Goal: Information Seeking & Learning: Find specific fact

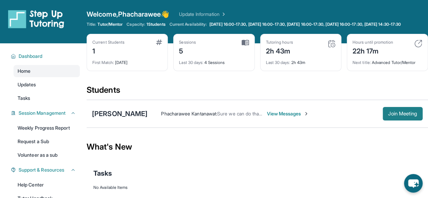
click at [394, 116] on span "Join Meeting" at bounding box center [402, 114] width 29 height 4
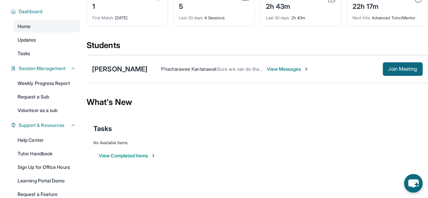
click at [274, 72] on span "View Messages" at bounding box center [288, 69] width 42 height 7
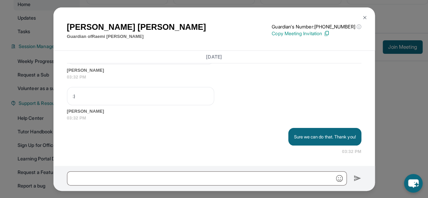
scroll to position [67, 0]
click at [366, 17] on img at bounding box center [364, 17] width 5 height 5
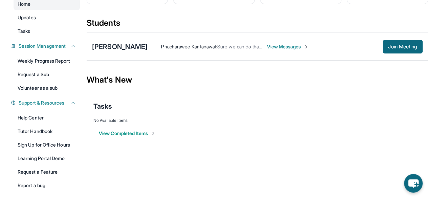
click at [171, 49] on span "Phacharawee Kantanawat :" at bounding box center [189, 47] width 56 height 6
click at [120, 51] on div "[PERSON_NAME]" at bounding box center [119, 46] width 55 height 9
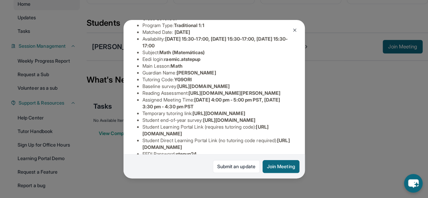
scroll to position [72, 0]
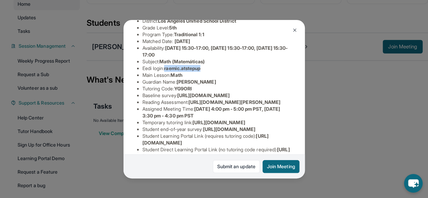
drag, startPoint x: 166, startPoint y: 73, endPoint x: 211, endPoint y: 72, distance: 45.3
click at [211, 72] on li "Eedi login : raemic.atstepup" at bounding box center [216, 68] width 149 height 7
copy span "raemic.atstepup"
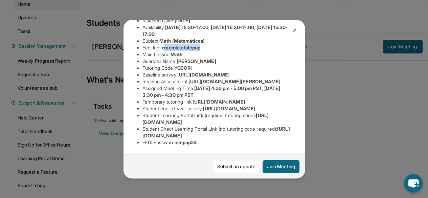
scroll to position [79, 0]
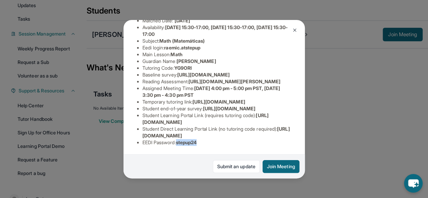
drag, startPoint x: 179, startPoint y: 137, endPoint x: 203, endPoint y: 134, distance: 24.3
click at [203, 139] on li "EEDI Password : stepup24" at bounding box center [216, 142] width 149 height 7
copy span "stepup24"
